Goal: Transaction & Acquisition: Purchase product/service

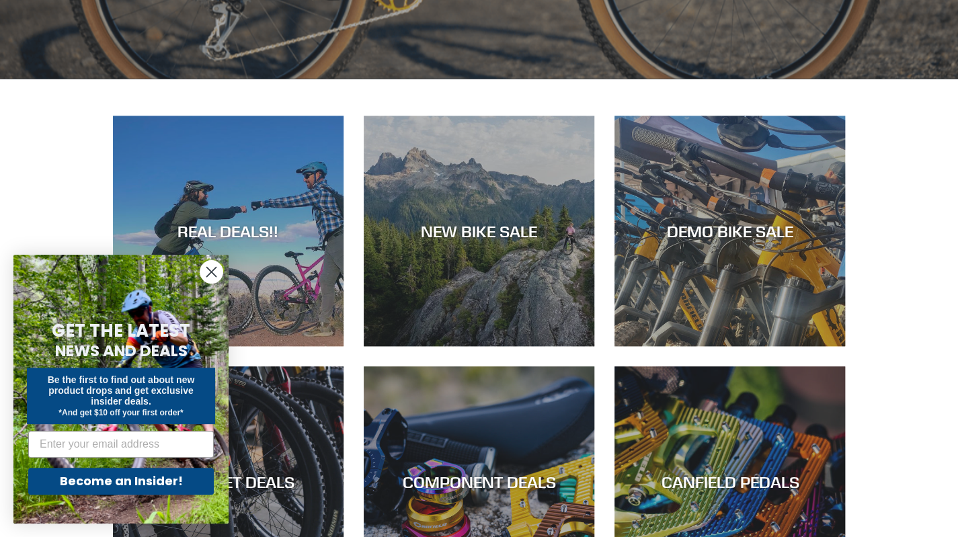
scroll to position [560, 0]
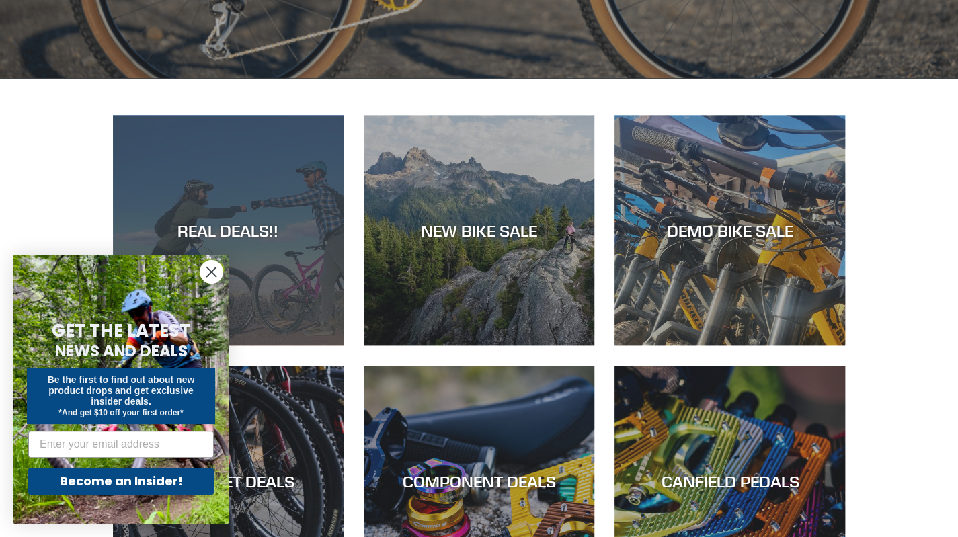
click at [286, 223] on div "REAL DEALS!!" at bounding box center [228, 231] width 231 height 20
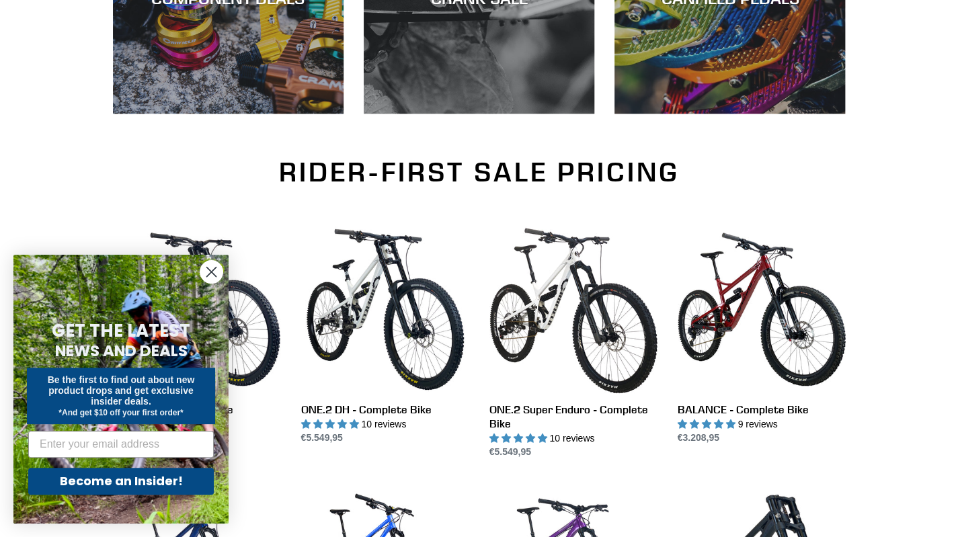
scroll to position [911, 0]
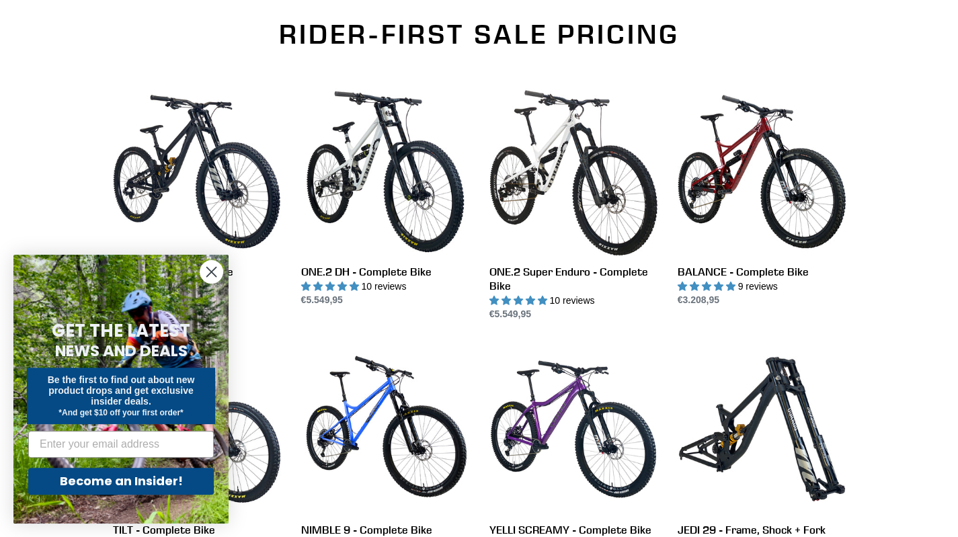
click at [209, 281] on circle "Close dialog" at bounding box center [211, 272] width 22 height 22
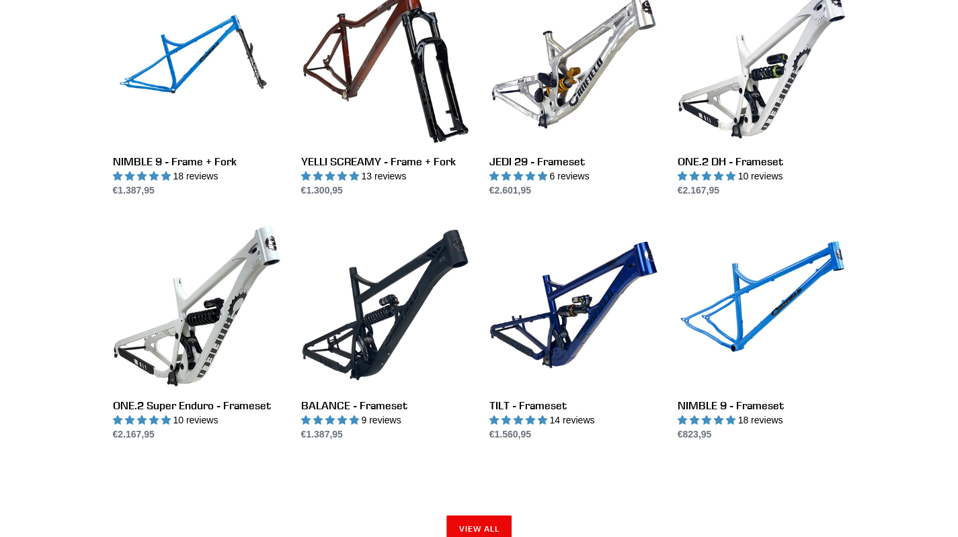
scroll to position [1802, 0]
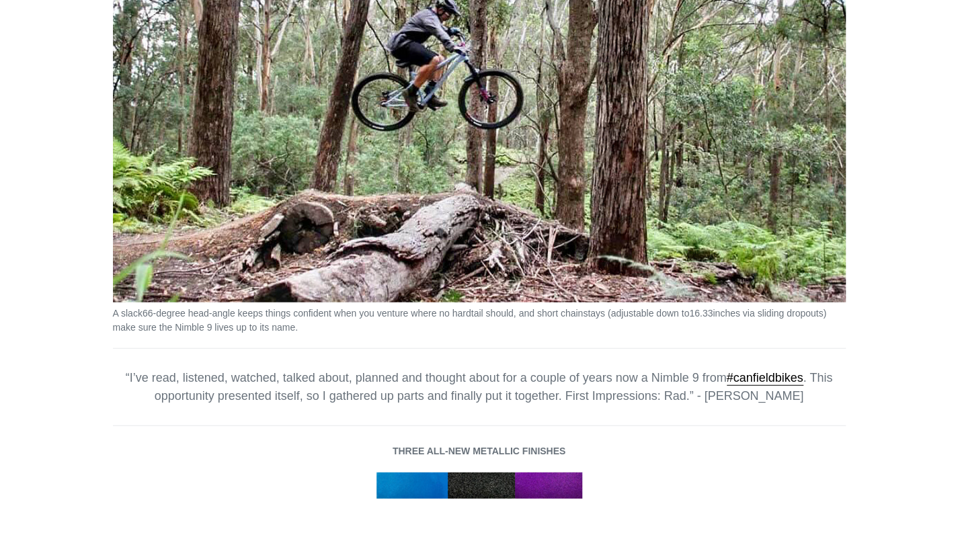
scroll to position [1802, 0]
